Goal: Feedback & Contribution: Contribute content

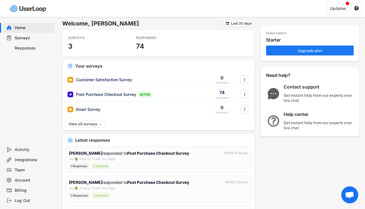
click at [30, 40] on div "Surveys" at bounding box center [33, 37] width 37 height 5
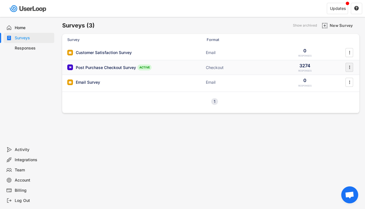
click at [349, 68] on text "" at bounding box center [349, 68] width 1 height 6
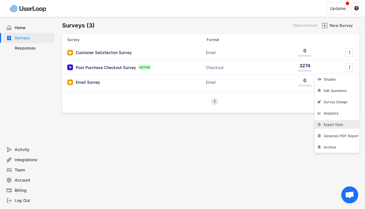
click at [341, 128] on div "Export Data" at bounding box center [337, 124] width 45 height 8
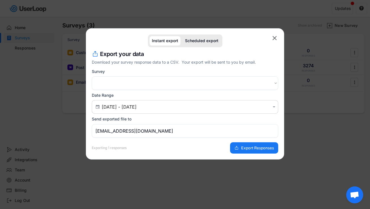
select select ""1348695171700984260__LOOKUP__1723007565718x862511474975349500""
click at [253, 148] on span "Export Responses" at bounding box center [257, 148] width 33 height 4
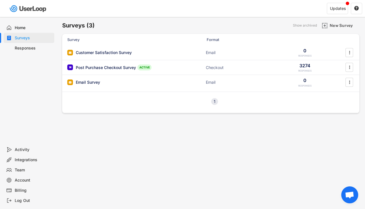
click at [22, 50] on div "Responses" at bounding box center [33, 48] width 37 height 5
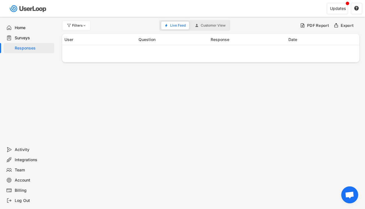
click at [22, 38] on div "Surveys" at bounding box center [33, 37] width 37 height 5
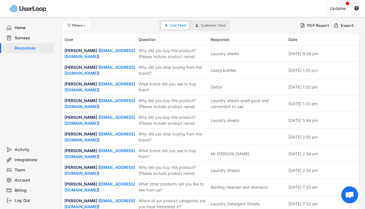
click at [29, 37] on div "Surveys" at bounding box center [33, 37] width 37 height 5
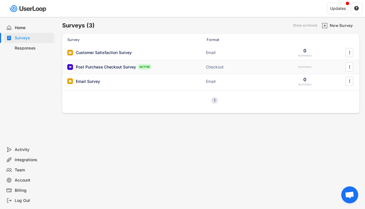
click at [104, 67] on div "Post Purchase Checkout Survey" at bounding box center [106, 67] width 60 height 6
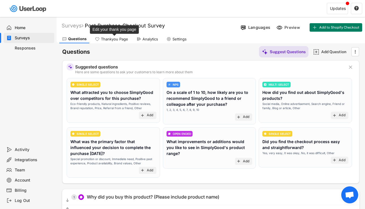
click at [117, 38] on div "Thankyou Page" at bounding box center [114, 39] width 27 height 5
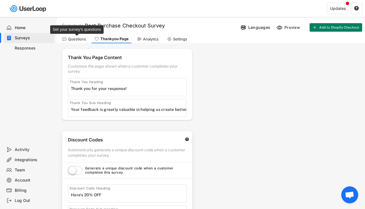
click at [84, 40] on div "Questions" at bounding box center [77, 39] width 18 height 5
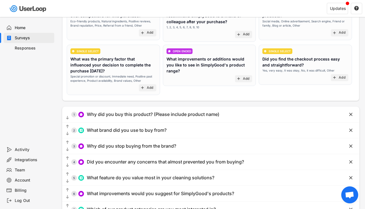
scroll to position [124, 0]
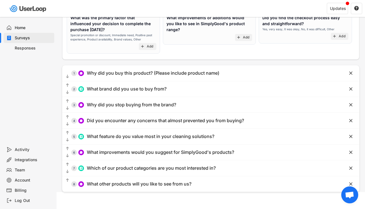
click at [27, 49] on div "Responses" at bounding box center [33, 48] width 37 height 5
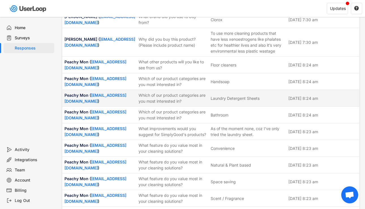
scroll to position [506, 0]
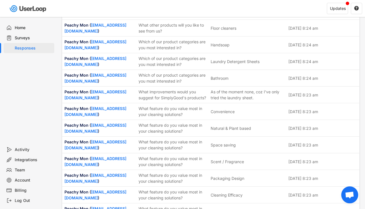
click at [41, 37] on div "Surveys" at bounding box center [33, 37] width 37 height 5
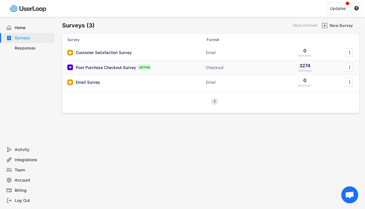
click at [112, 69] on div "Post Purchase Checkout Survey" at bounding box center [106, 68] width 60 height 6
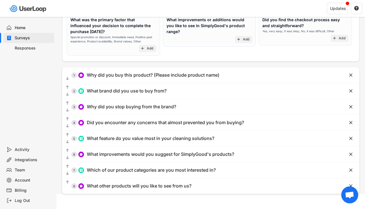
scroll to position [124, 0]
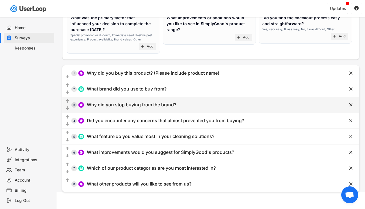
click at [106, 106] on div "Why did you stop buying from the brand?" at bounding box center [131, 105] width 89 height 6
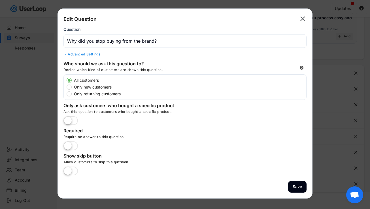
click at [300, 17] on text "" at bounding box center [302, 19] width 5 height 8
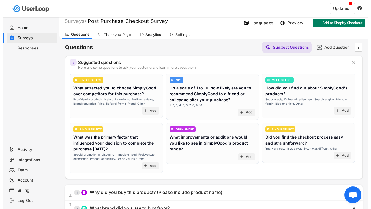
scroll to position [0, 0]
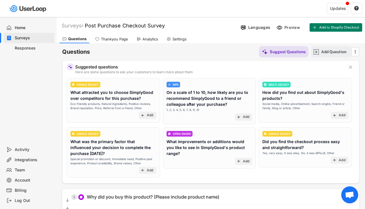
click at [325, 53] on div "Add Question" at bounding box center [336, 51] width 28 height 5
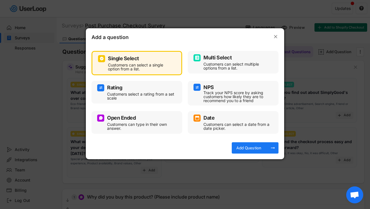
click at [278, 35] on icon "" at bounding box center [276, 37] width 6 height 6
